Goal: Ask a question: Seek information or help from site administrators or community

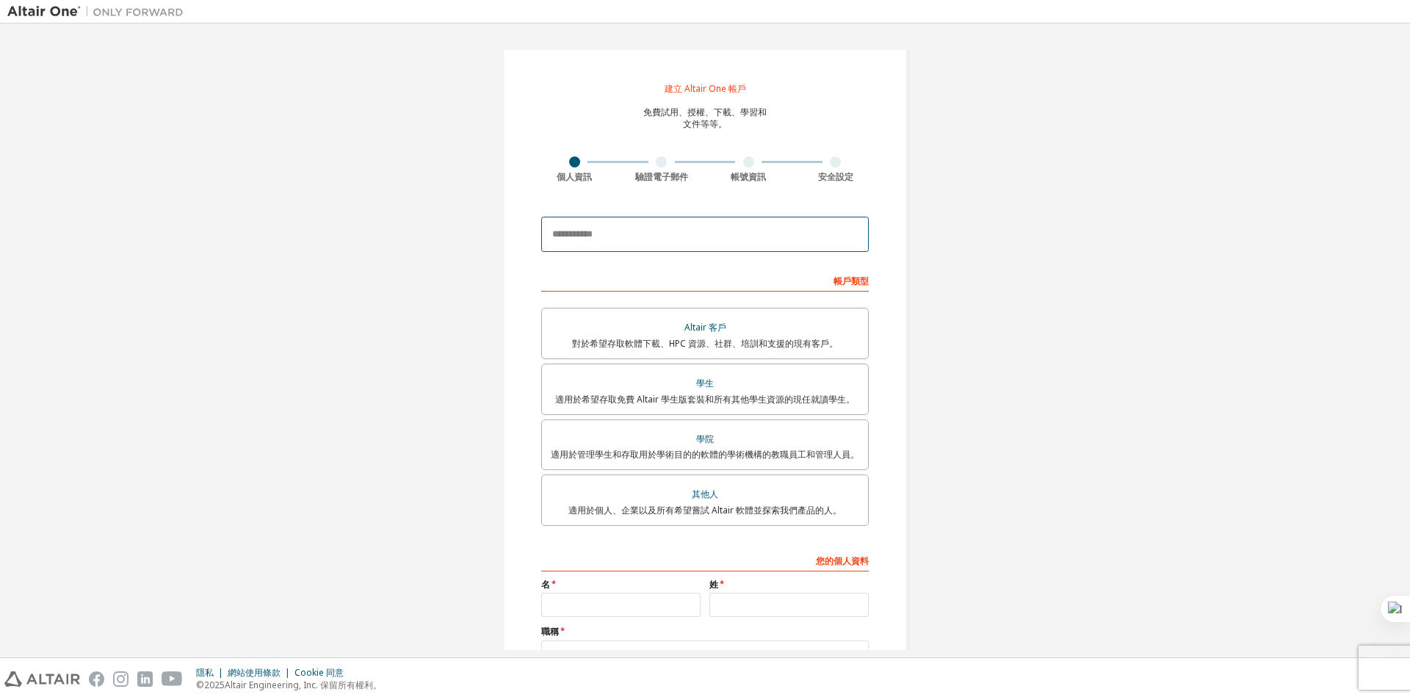
click at [715, 222] on input "email" at bounding box center [705, 234] width 328 height 35
type input "**********"
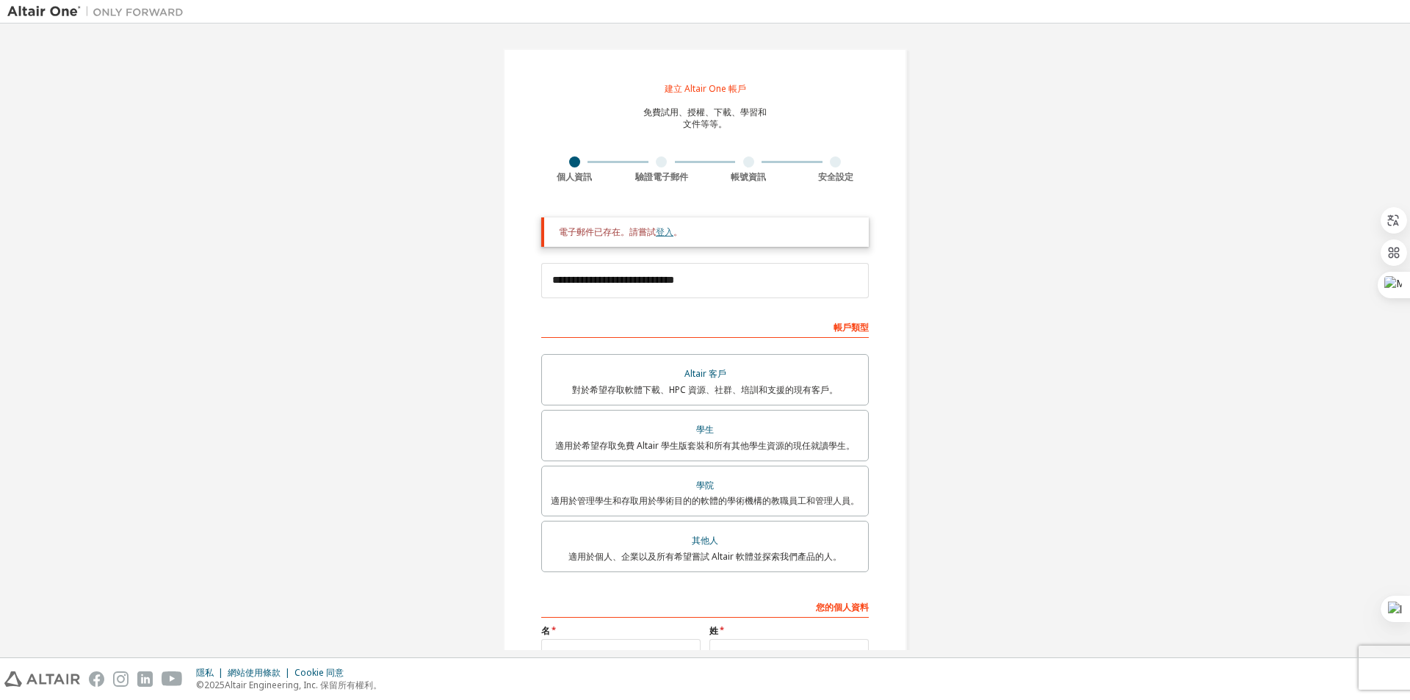
click at [660, 233] on font "登入" at bounding box center [665, 231] width 18 height 12
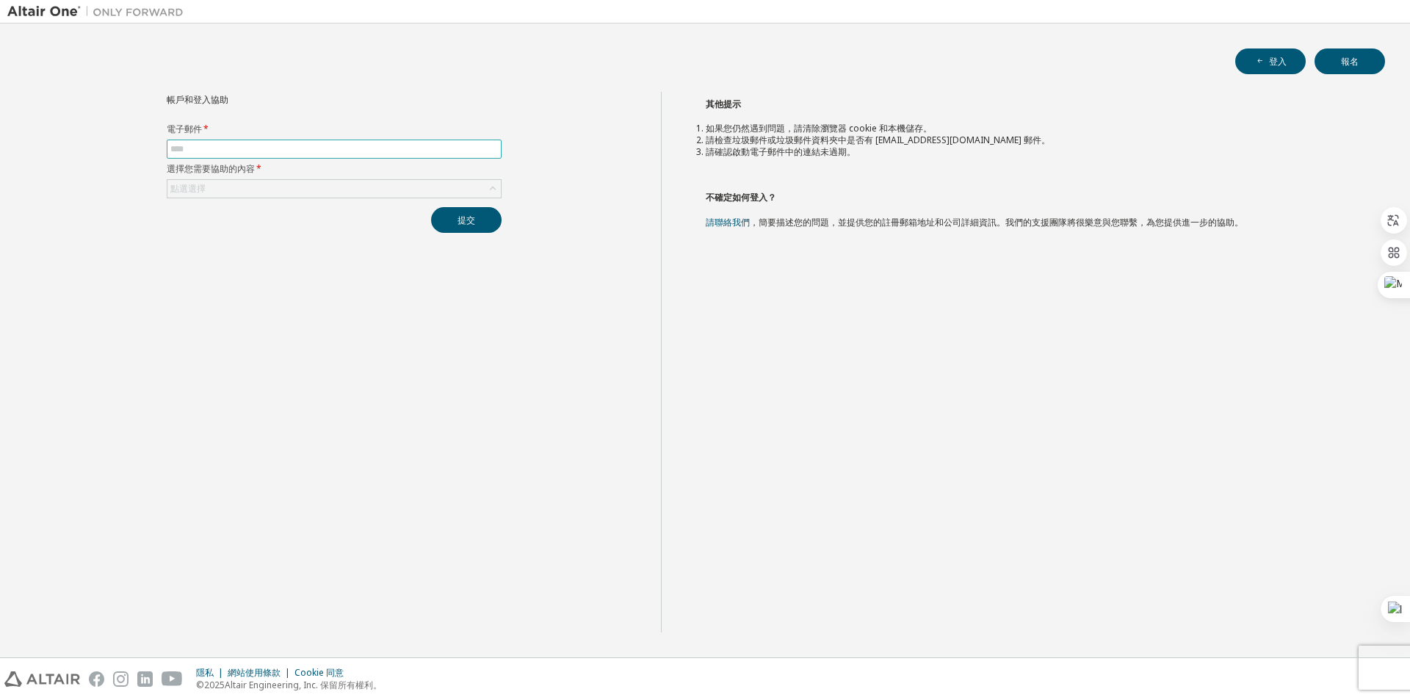
click at [268, 148] on input "text" at bounding box center [334, 149] width 328 height 12
type input "**********"
click at [327, 190] on div "點選選擇" at bounding box center [333, 189] width 333 height 18
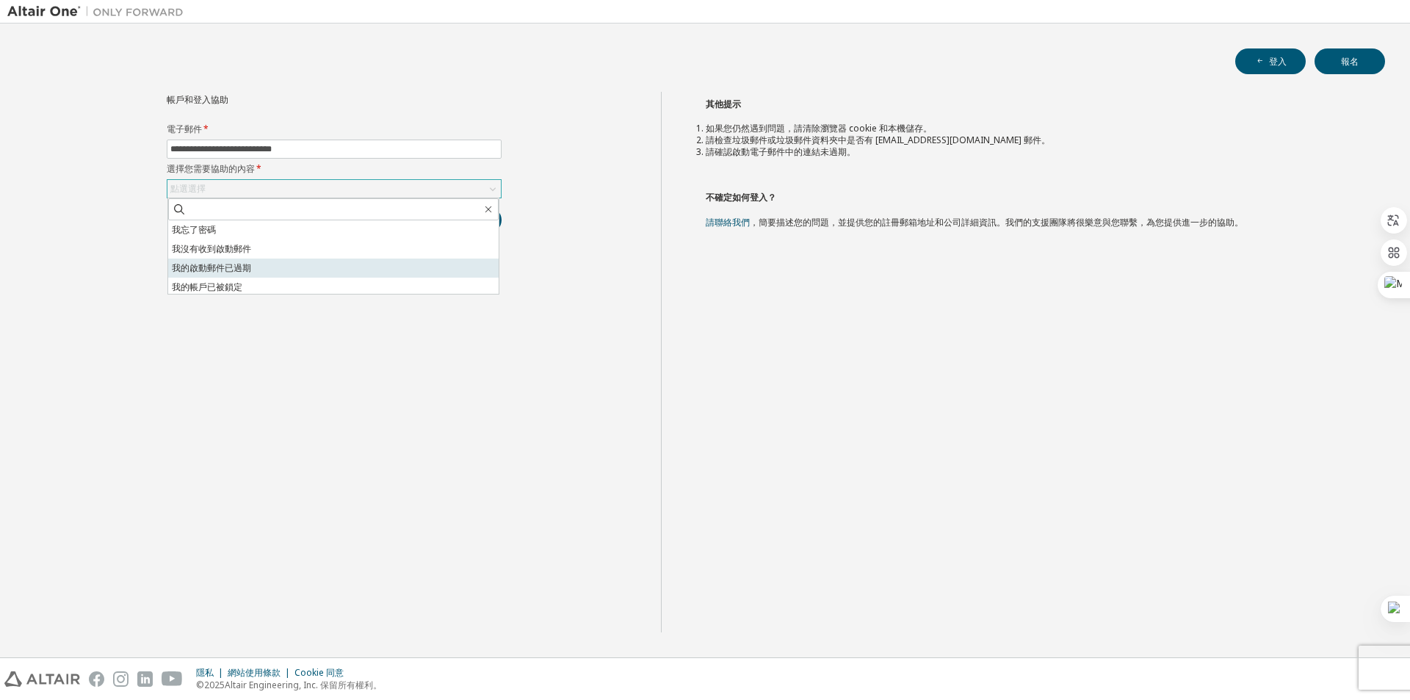
click at [385, 263] on li "我的啟動郵件已過期" at bounding box center [333, 267] width 330 height 19
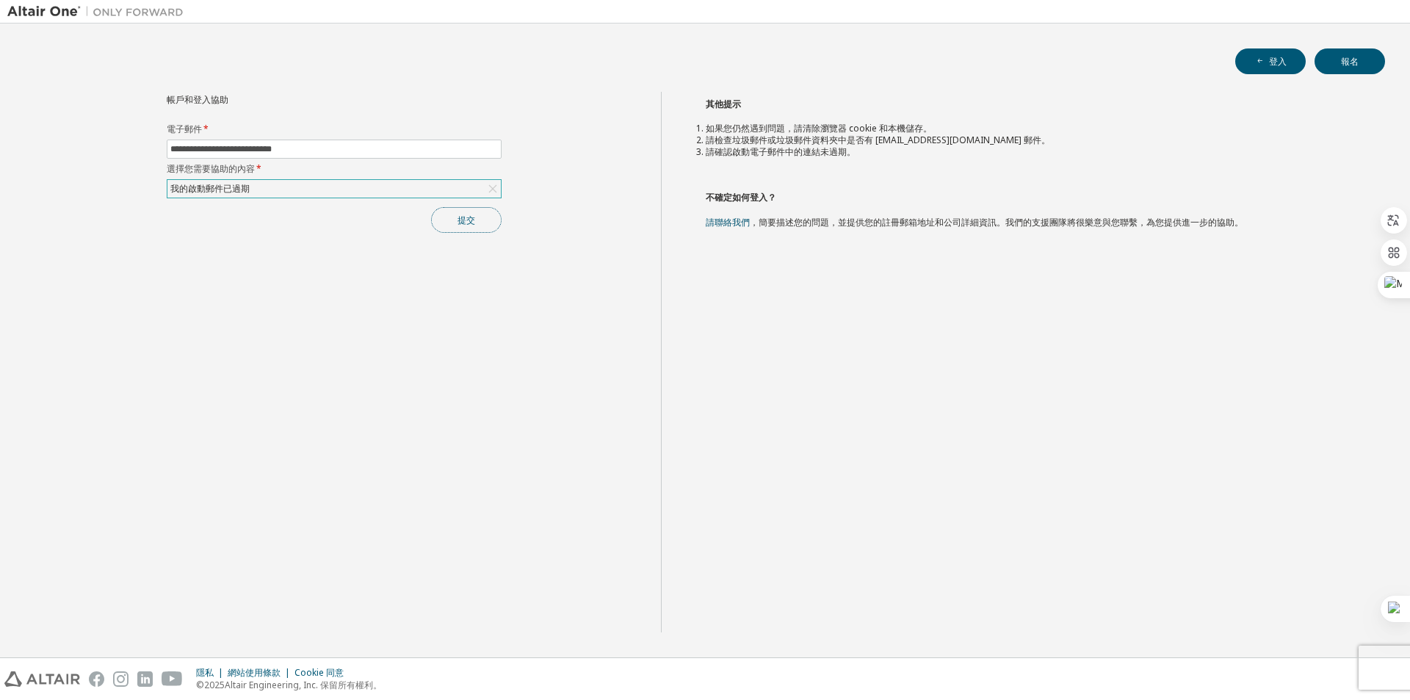
click at [471, 222] on font "提交" at bounding box center [467, 220] width 18 height 12
click at [358, 134] on label "電子郵件 *" at bounding box center [334, 129] width 335 height 12
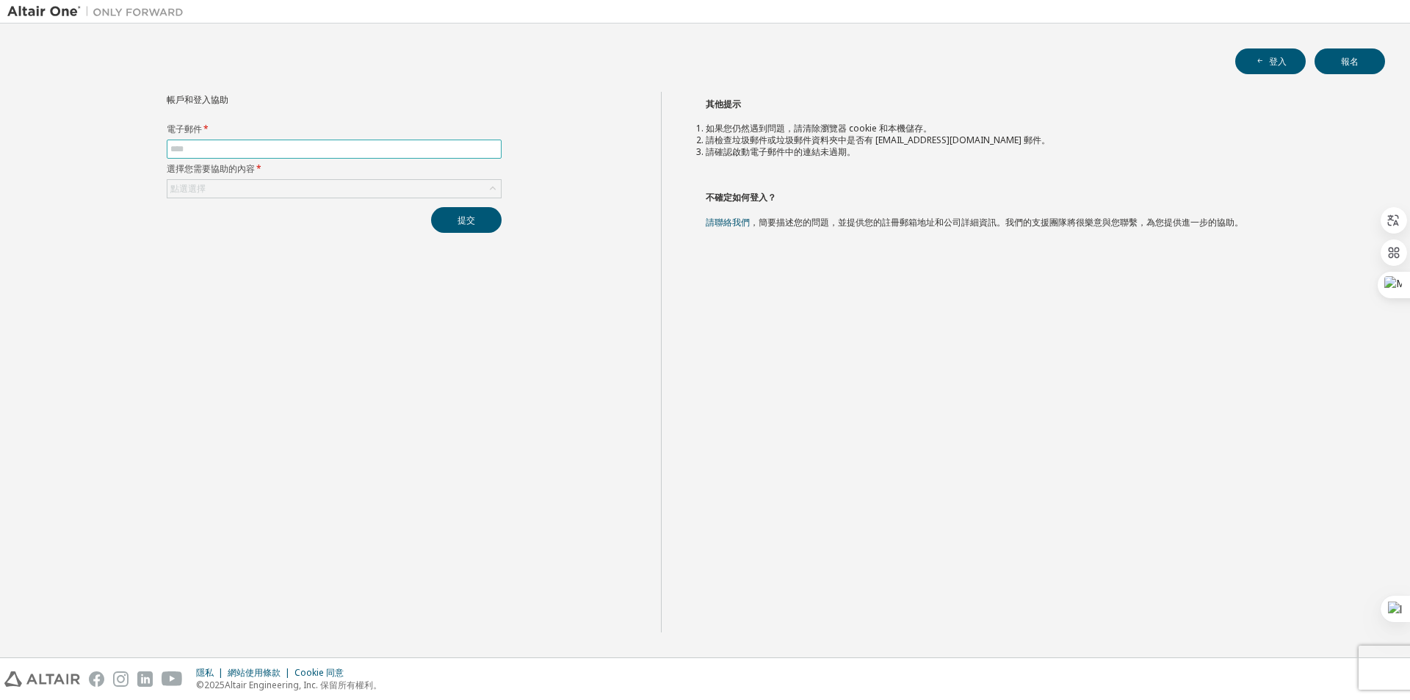
click at [343, 153] on input "text" at bounding box center [334, 149] width 328 height 12
type input "**********"
click at [315, 188] on div "點選選擇" at bounding box center [333, 189] width 333 height 18
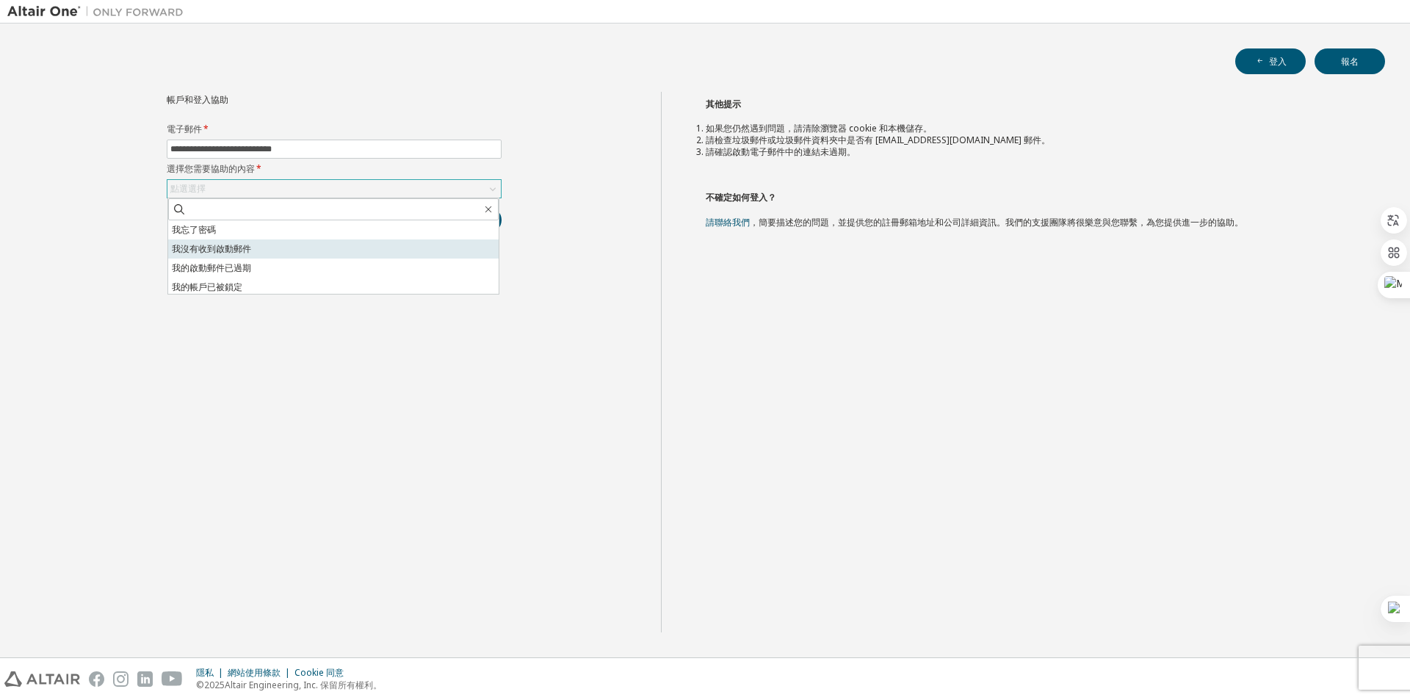
click at [327, 248] on li "我沒有收到啟動郵件" at bounding box center [333, 248] width 330 height 19
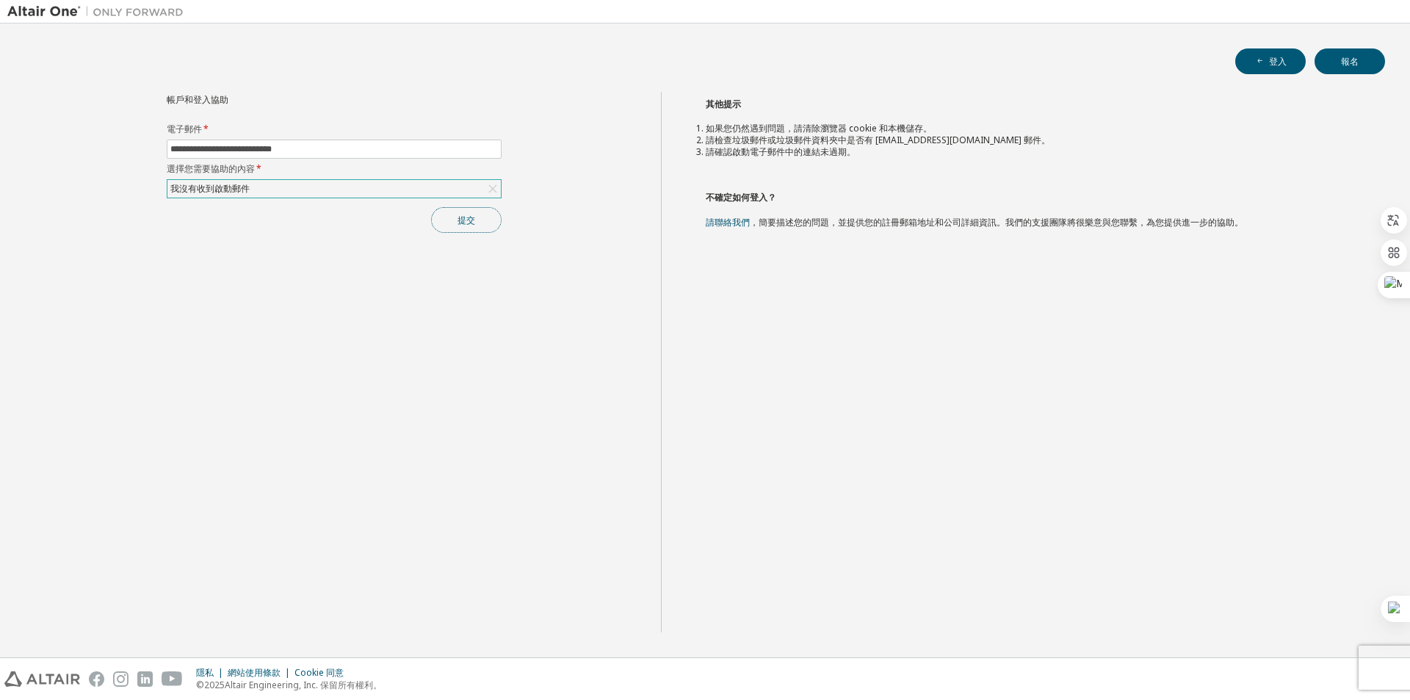
click at [482, 229] on button "提交" at bounding box center [466, 220] width 70 height 26
drag, startPoint x: 700, startPoint y: 130, endPoint x: 1016, endPoint y: 163, distance: 318.2
click at [1016, 163] on div "其他提示 如果您仍然遇到問題，請清除瀏覽器 cookie 和本機儲存。 請檢查垃圾郵件或垃圾郵件資料夾中是否有 noreply@okta.com 郵件。 請確…" at bounding box center [1032, 362] width 742 height 540
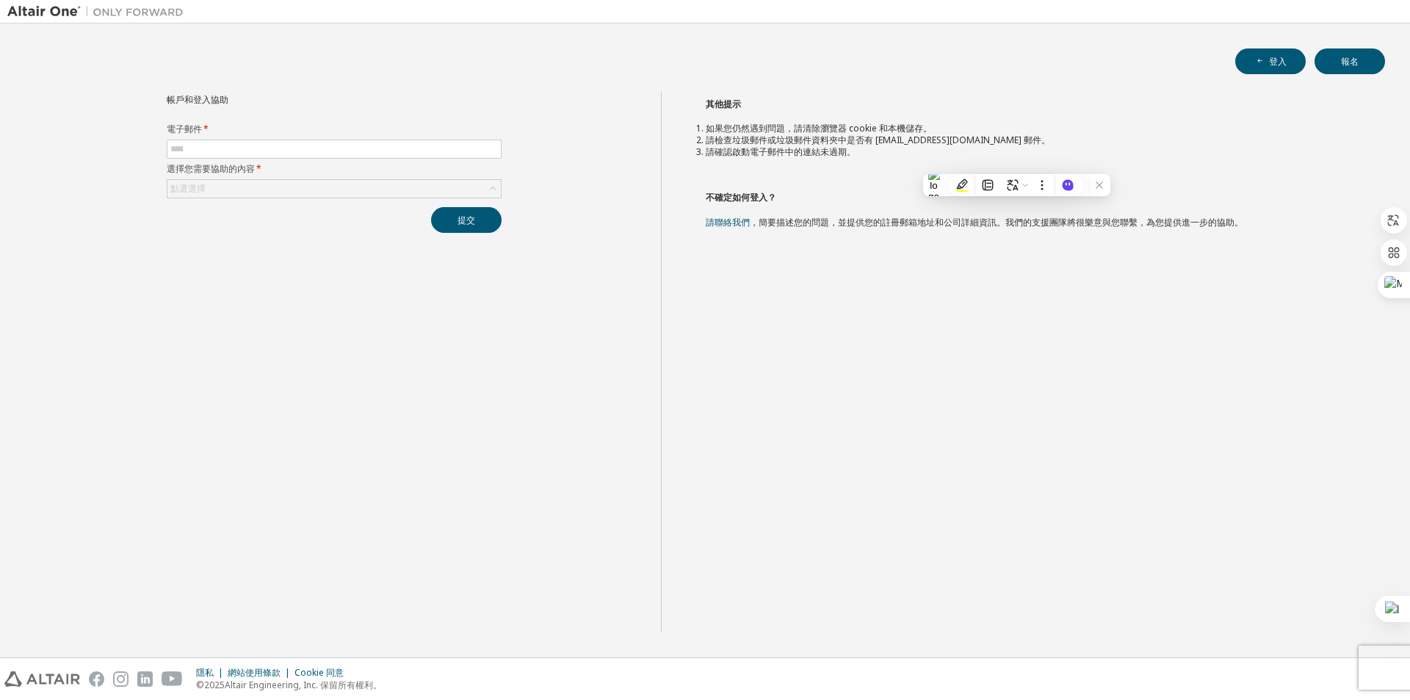
click at [883, 156] on li "請確認啟動電子郵件中的連結未過期。" at bounding box center [1033, 152] width 654 height 12
drag, startPoint x: 877, startPoint y: 142, endPoint x: 952, endPoint y: 138, distance: 75.0
click at [952, 138] on font "請檢查垃圾郵件或垃圾郵件資料夾中是否有 [EMAIL_ADDRESS][DOMAIN_NAME] 郵件。" at bounding box center [878, 140] width 344 height 12
copy font "noreply@okta.com"
click at [740, 173] on div "其他提示 如果您仍然遇到問題，請清除瀏覽器 cookie 和本機儲存。 請檢查垃圾郵件或垃圾郵件資料夾中是否有 noreply@okta.com 郵件。 請確…" at bounding box center [1032, 362] width 742 height 540
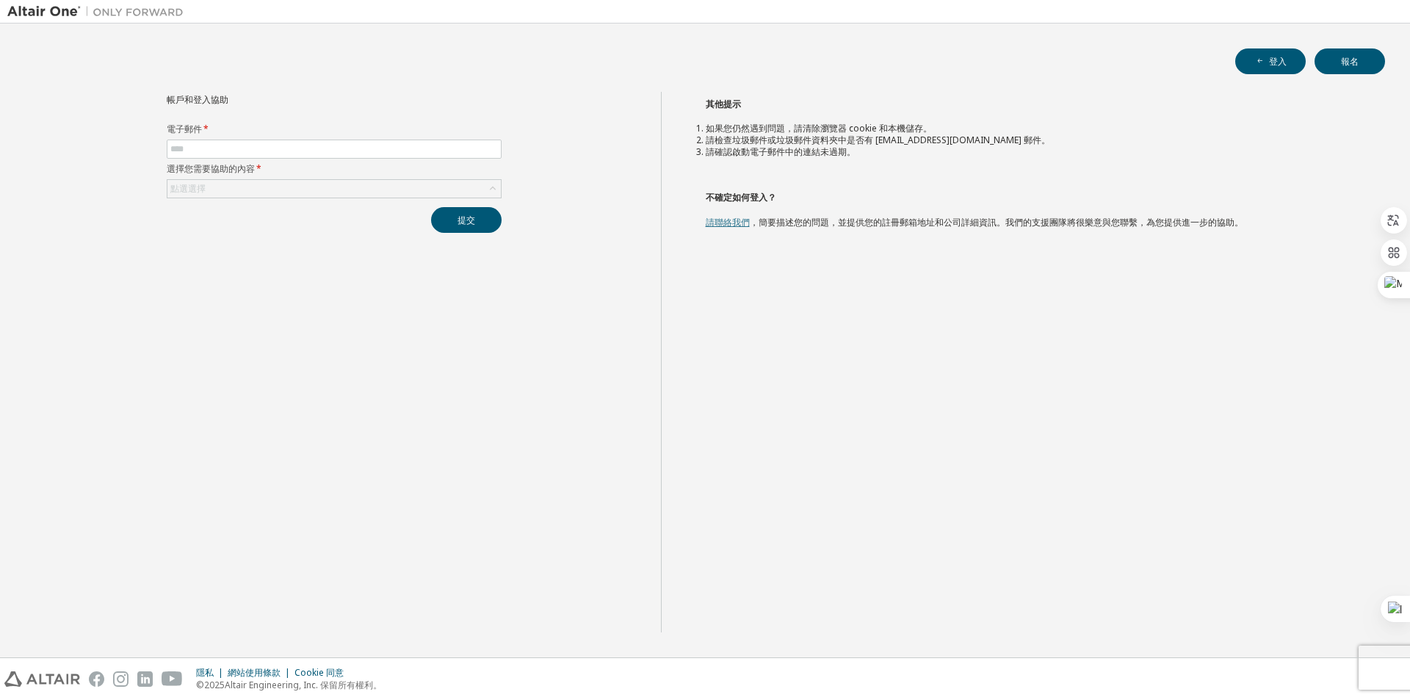
click at [736, 222] on font "請聯絡我們" at bounding box center [728, 222] width 44 height 12
click at [738, 222] on font "請聯絡我們" at bounding box center [728, 222] width 44 height 12
click at [735, 219] on font "請聯絡我們" at bounding box center [728, 222] width 44 height 12
click at [1251, 64] on button "登入" at bounding box center [1270, 61] width 70 height 26
